Goal: Find specific page/section: Find specific page/section

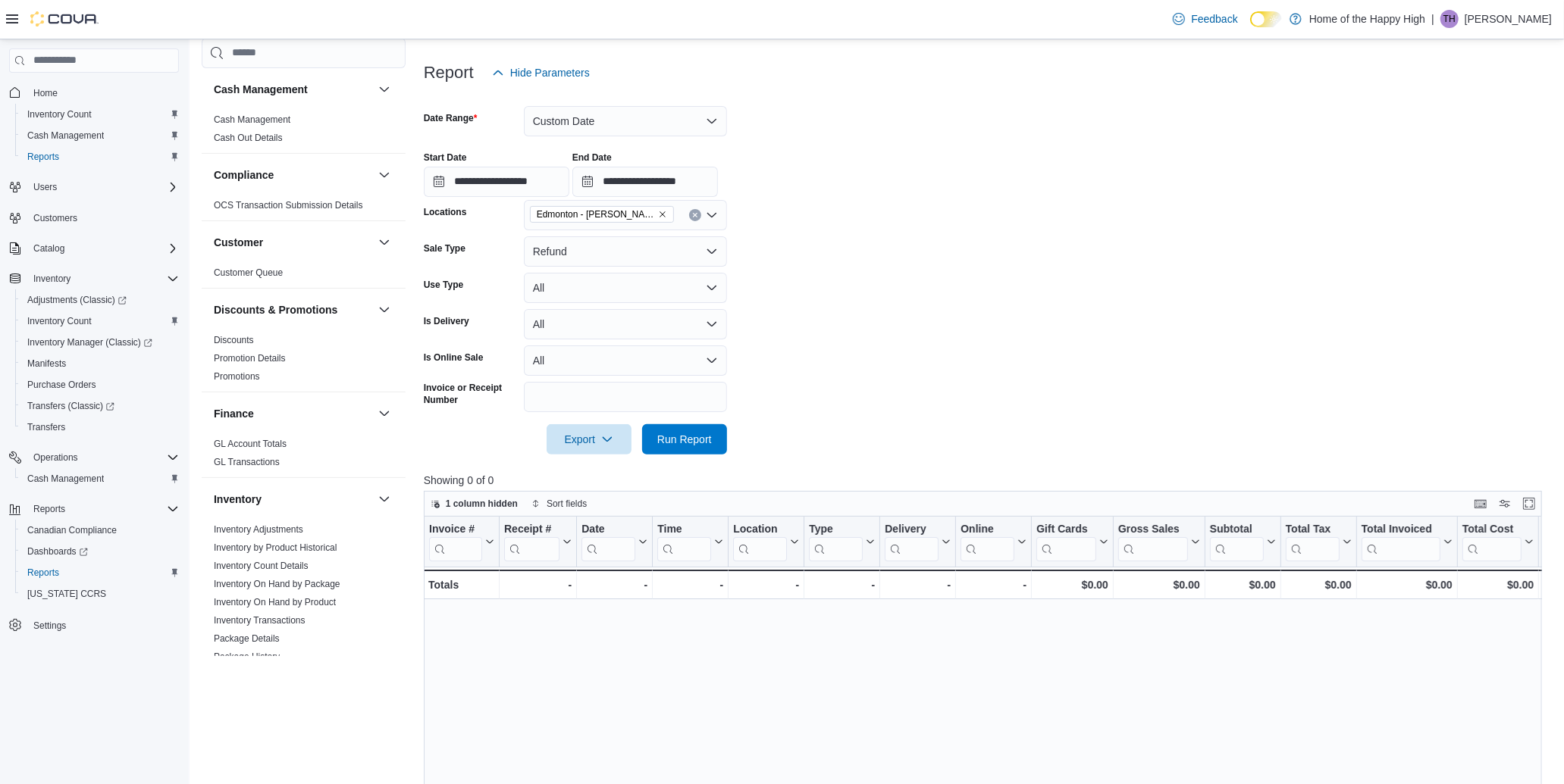
scroll to position [757, 0]
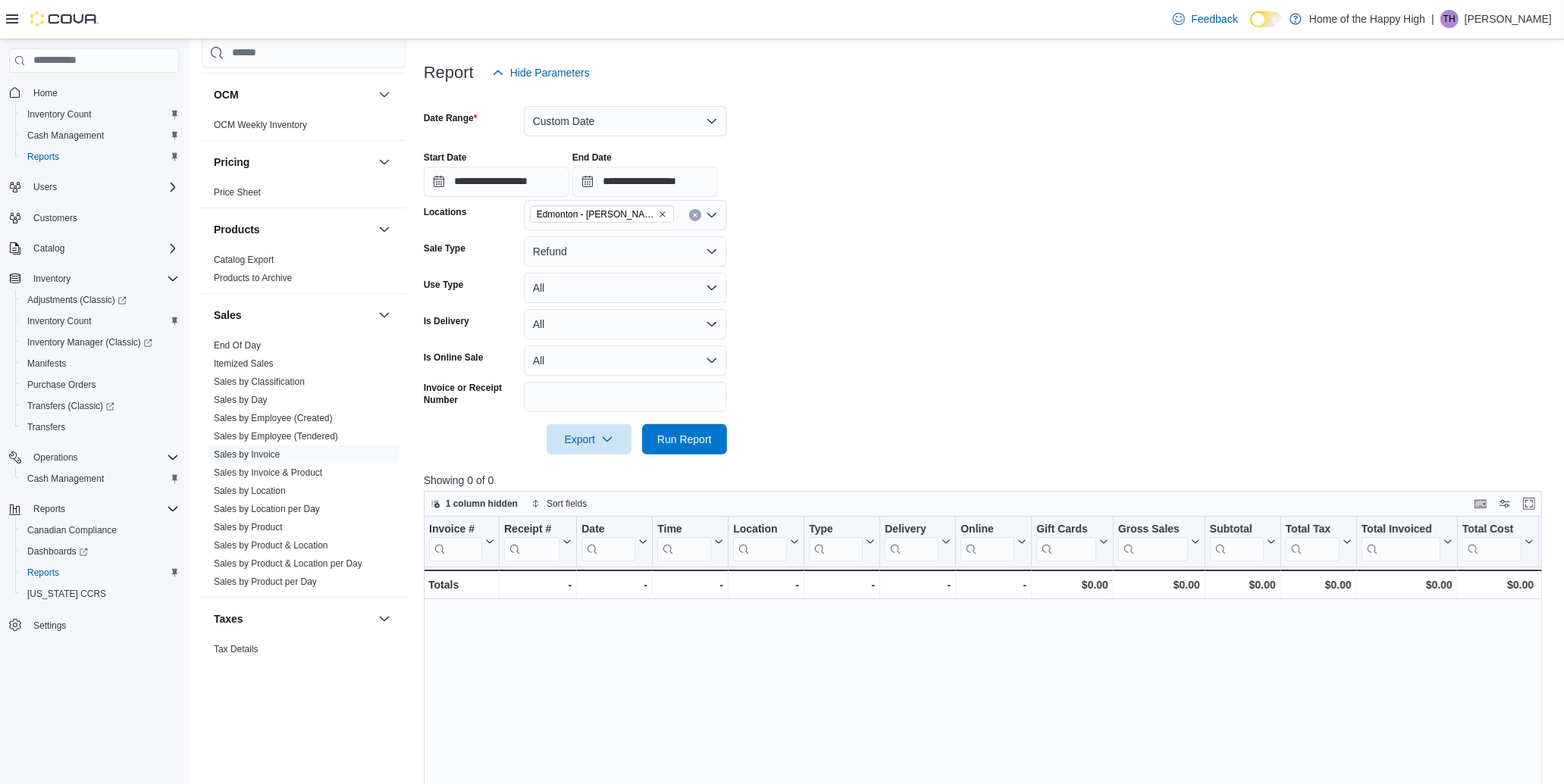
click at [1459, 197] on div at bounding box center [988, 198] width 1130 height 3
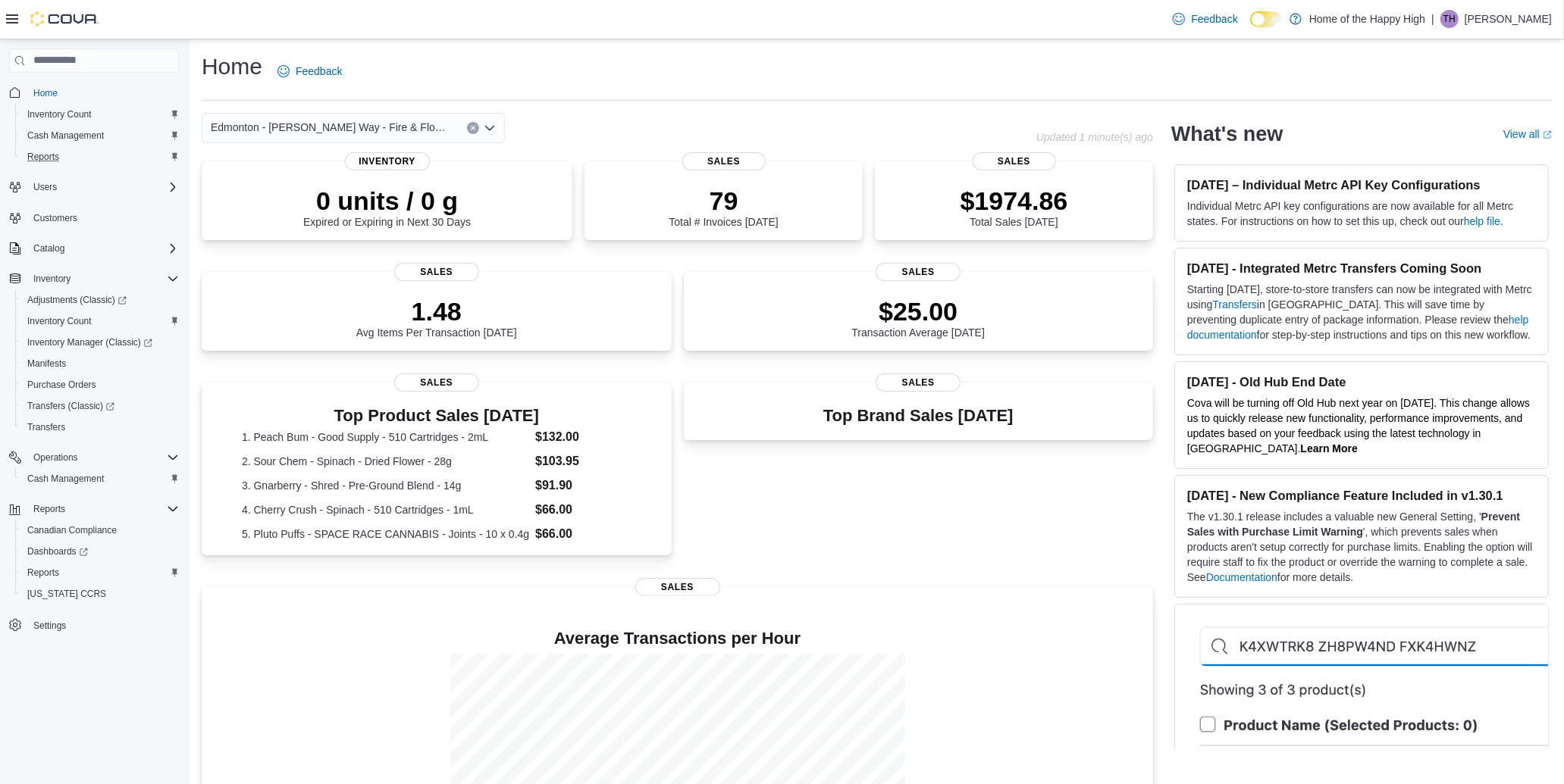
click at [72, 157] on div "Reports" at bounding box center [100, 157] width 158 height 18
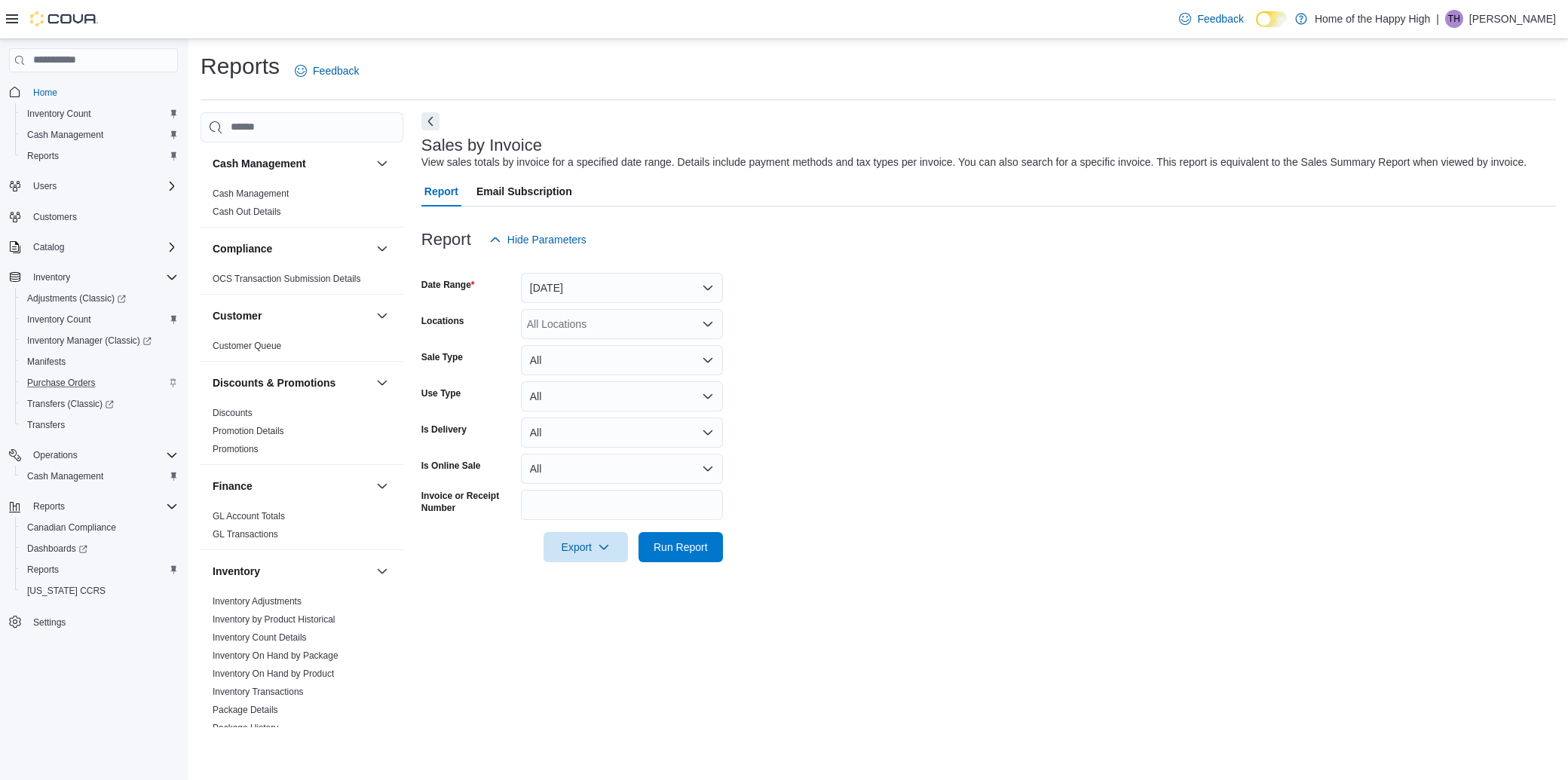
click at [102, 380] on div "Purchase Orders" at bounding box center [99, 383] width 157 height 18
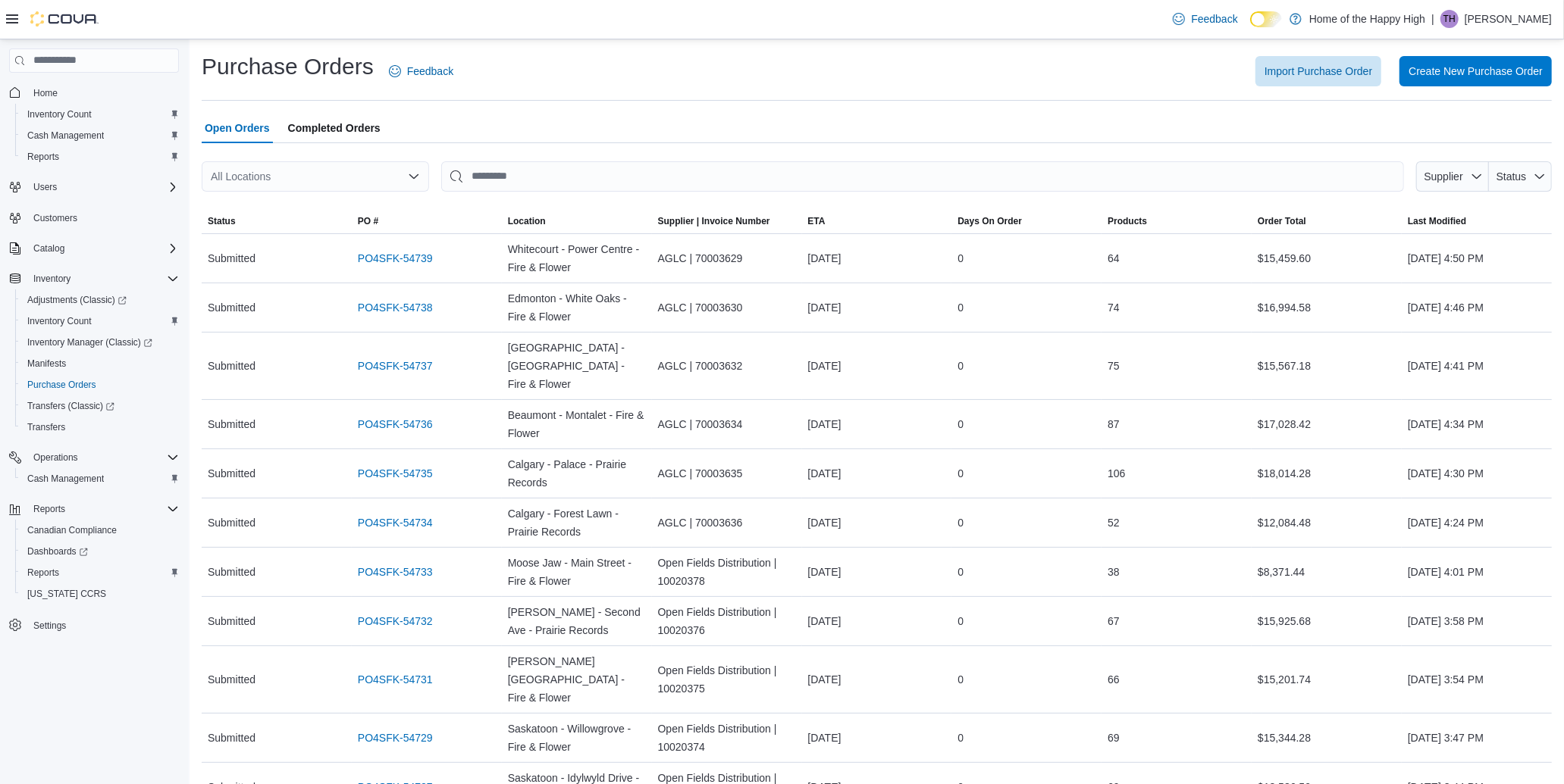
click at [347, 168] on div "All Locations" at bounding box center [315, 176] width 227 height 30
type input "****"
click at [354, 201] on span "Edmonton - [PERSON_NAME] Way - Fire & Flower" at bounding box center [403, 202] width 241 height 16
